Goal: Check status: Check status

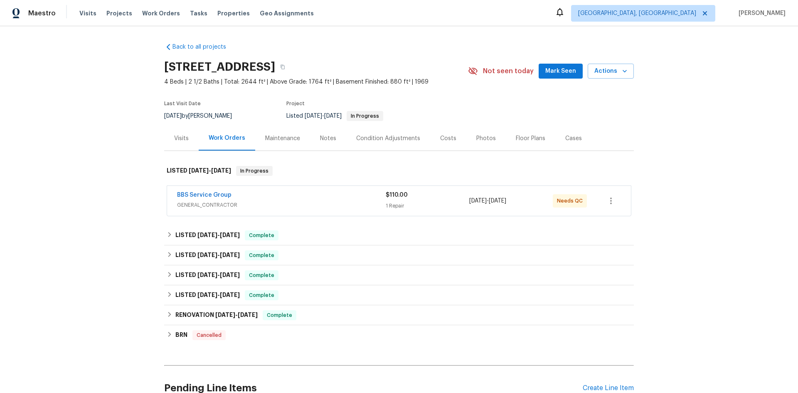
click at [565, 139] on div "Cases" at bounding box center [573, 138] width 17 height 8
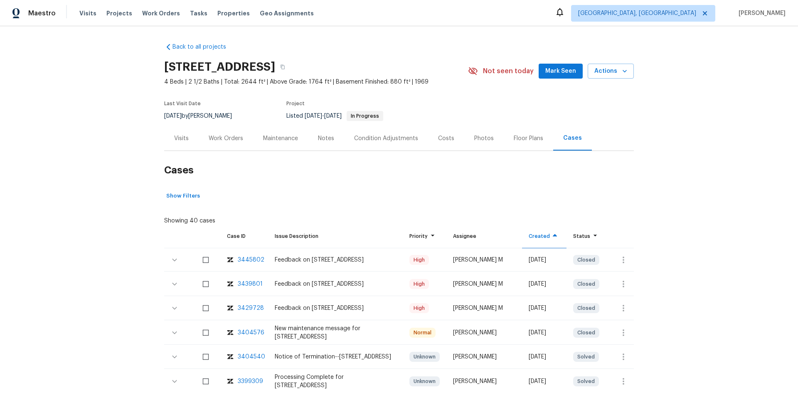
click at [254, 260] on div "3445802" at bounding box center [251, 259] width 27 height 8
click at [183, 134] on div "Visits" at bounding box center [181, 138] width 15 height 8
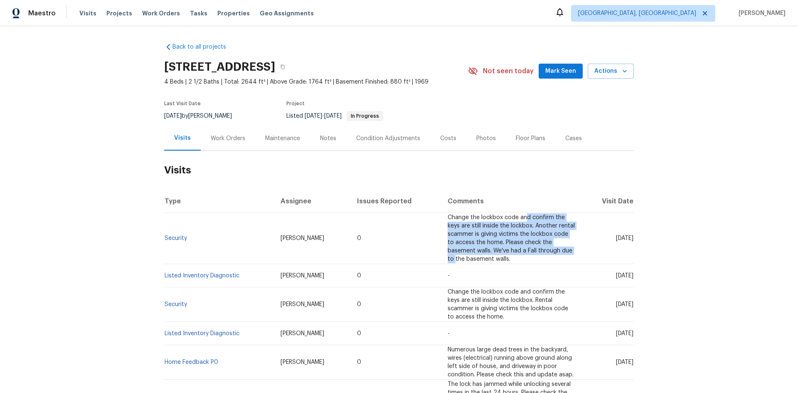
drag, startPoint x: 468, startPoint y: 221, endPoint x: 494, endPoint y: 240, distance: 32.6
click at [493, 240] on td "Change the lockbox code and confirm the keys are still inside the lockbox. Anot…" at bounding box center [511, 238] width 141 height 51
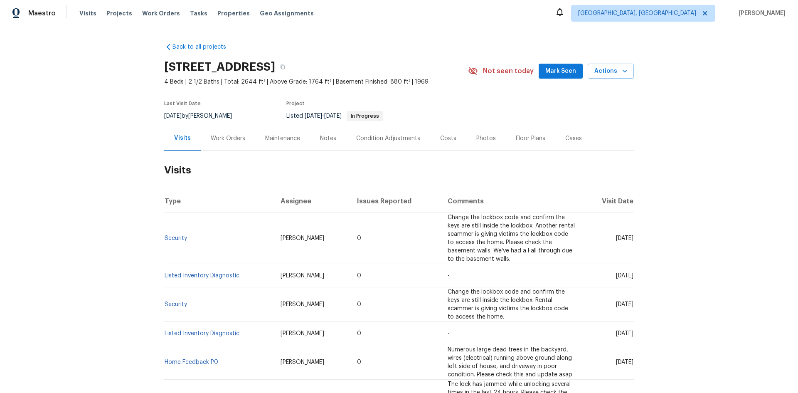
click at [505, 238] on td "Change the lockbox code and confirm the keys are still inside the lockbox. Anot…" at bounding box center [511, 238] width 141 height 51
drag, startPoint x: 425, startPoint y: 224, endPoint x: 454, endPoint y: 235, distance: 31.0
click at [454, 235] on span "Change the lockbox code and confirm the keys are still inside the lockbox. Anot…" at bounding box center [510, 237] width 127 height 47
click at [169, 235] on link "Security" at bounding box center [175, 238] width 22 height 6
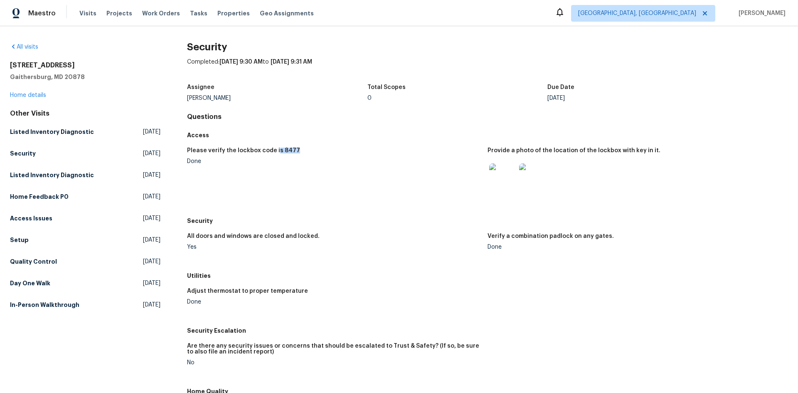
drag, startPoint x: 273, startPoint y: 149, endPoint x: 301, endPoint y: 152, distance: 27.6
click at [300, 152] on div "Please verify the lockbox code is 8477" at bounding box center [334, 152] width 294 height 11
click at [419, 214] on div "Security" at bounding box center [487, 220] width 601 height 15
drag, startPoint x: 280, startPoint y: 147, endPoint x: 298, endPoint y: 157, distance: 21.0
click at [296, 152] on div "Please verify the lockbox code is 8477 Done Provide a photo of the location of …" at bounding box center [487, 177] width 601 height 71
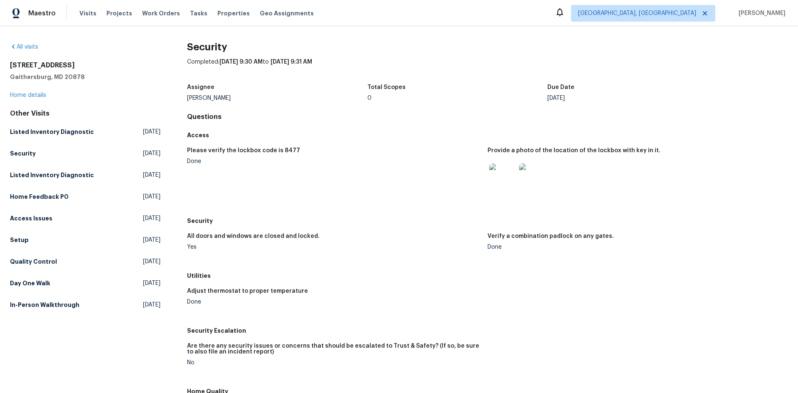
click at [299, 160] on div "Done" at bounding box center [334, 161] width 294 height 6
